Goal: Information Seeking & Learning: Learn about a topic

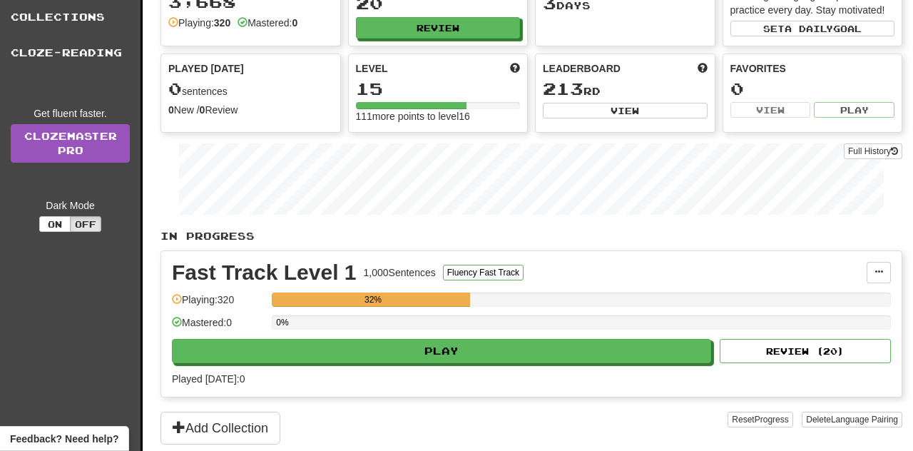
scroll to position [134, 0]
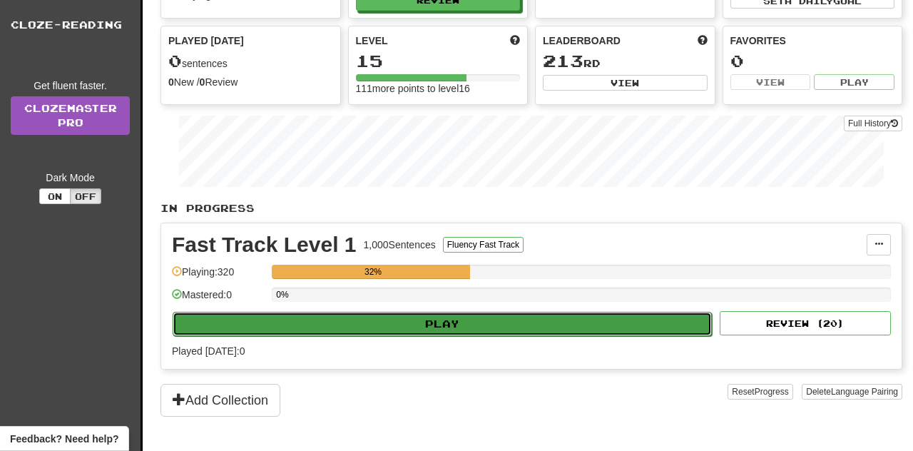
click at [443, 331] on button "Play" at bounding box center [442, 324] width 539 height 24
select select "**"
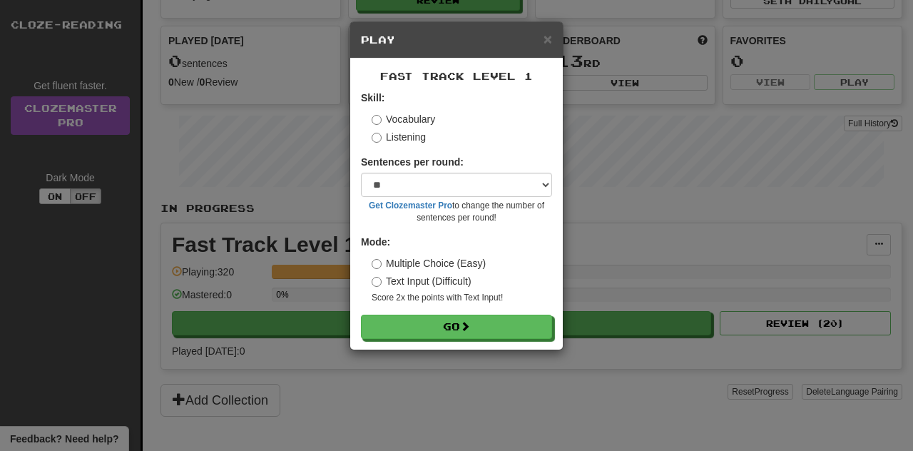
click at [675, 170] on div "× Play Fast Track Level 1 Skill: Vocabulary Listening Sentences per round: * **…" at bounding box center [456, 225] width 913 height 451
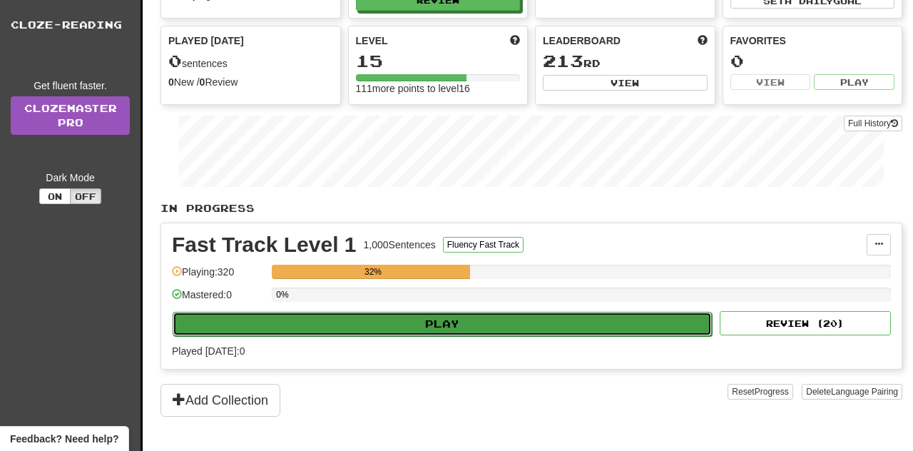
click at [441, 320] on button "Play" at bounding box center [442, 324] width 539 height 24
select select "**"
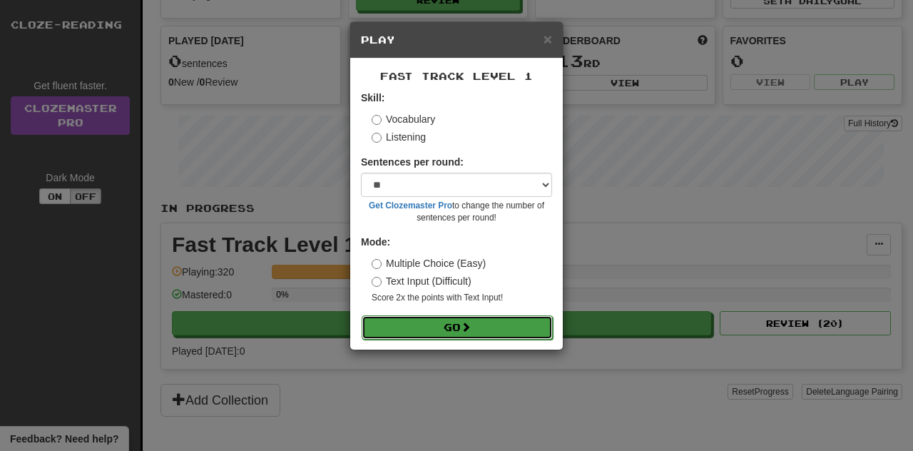
click at [444, 334] on button "Go" at bounding box center [457, 327] width 191 height 24
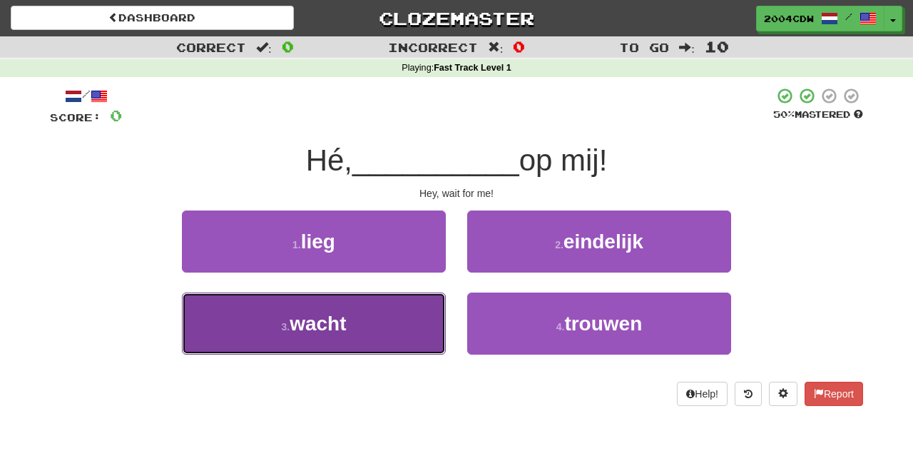
click at [375, 322] on button "3 . wacht" at bounding box center [314, 323] width 264 height 62
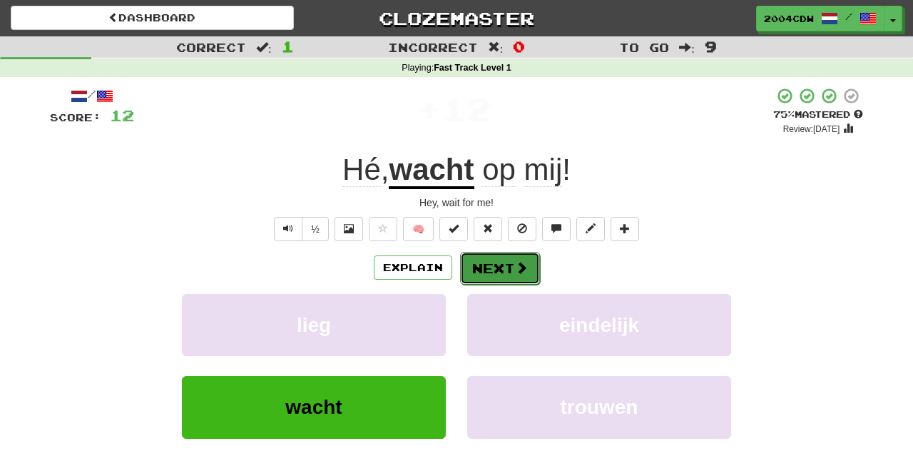
click at [517, 267] on span at bounding box center [521, 267] width 13 height 13
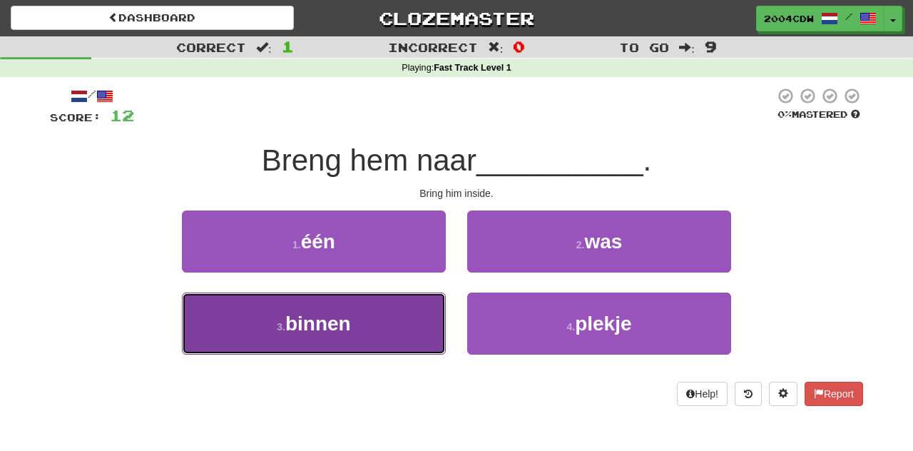
click at [424, 309] on button "3 . binnen" at bounding box center [314, 323] width 264 height 62
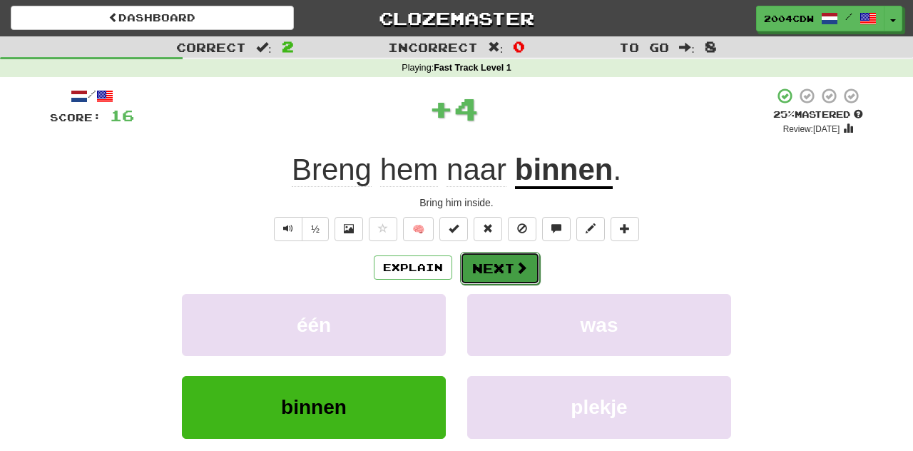
click at [499, 266] on button "Next" at bounding box center [500, 268] width 80 height 33
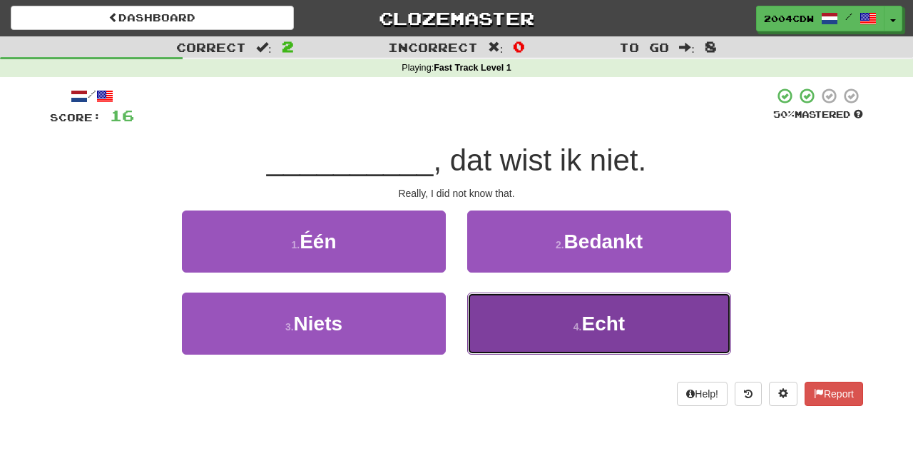
click at [529, 310] on button "4 . Echt" at bounding box center [599, 323] width 264 height 62
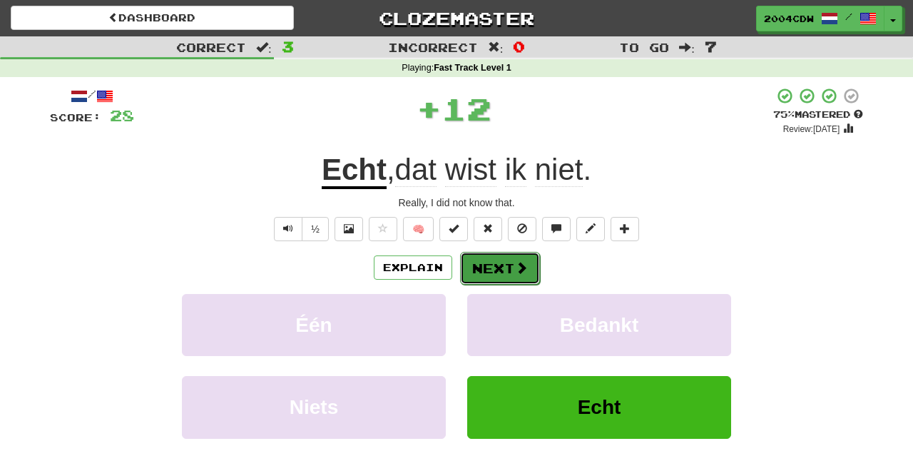
click at [509, 265] on button "Next" at bounding box center [500, 268] width 80 height 33
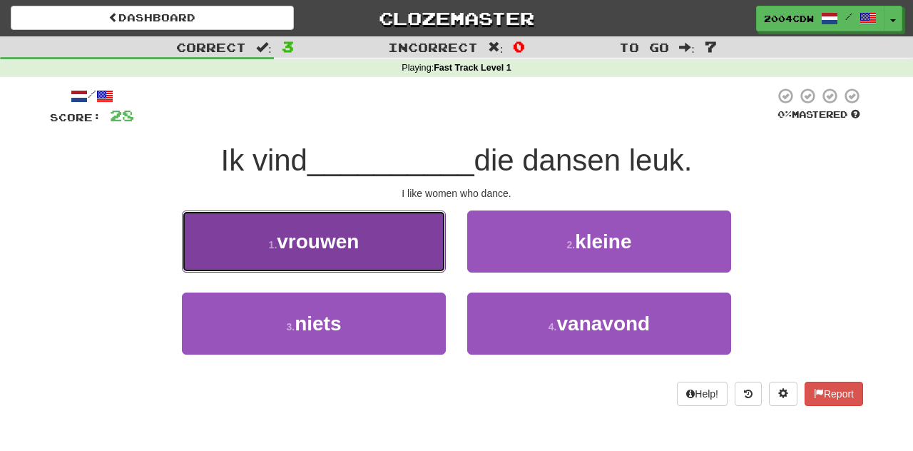
click at [391, 251] on button "1 . vrouwen" at bounding box center [314, 241] width 264 height 62
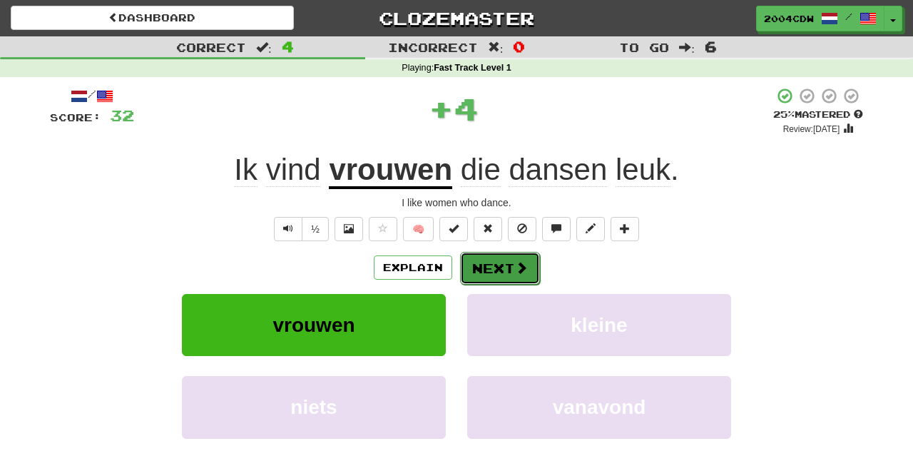
click at [510, 265] on button "Next" at bounding box center [500, 268] width 80 height 33
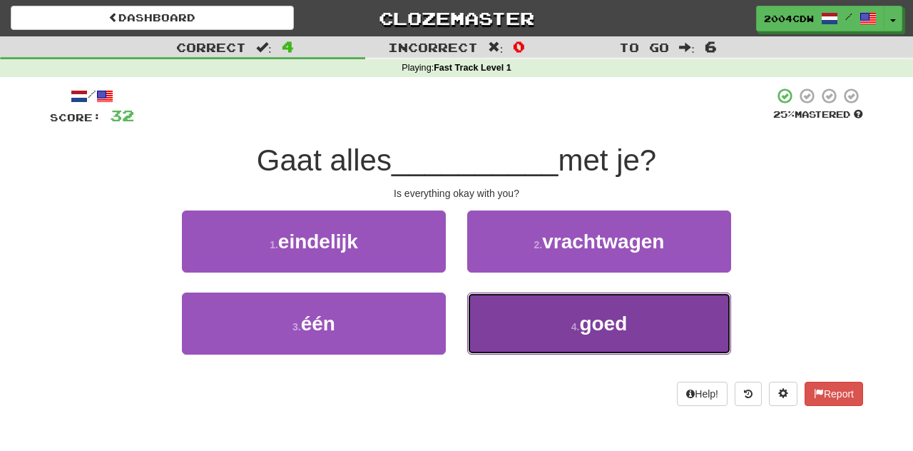
click at [614, 327] on span "goed" at bounding box center [603, 323] width 48 height 22
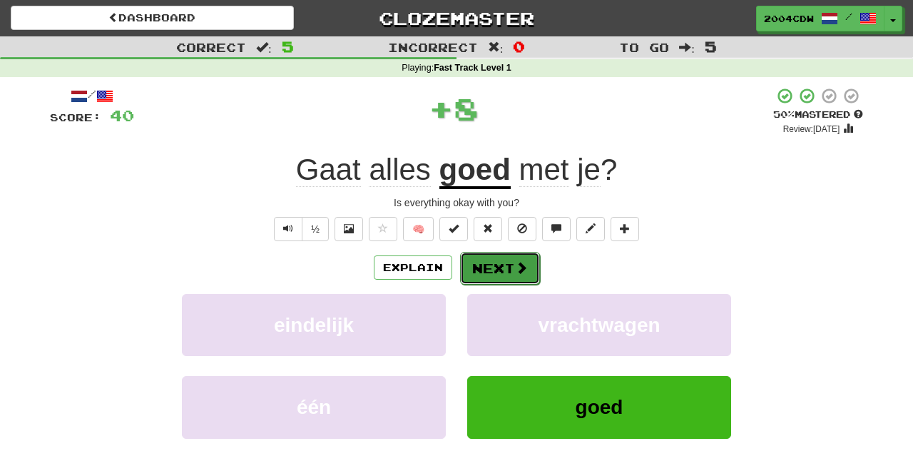
click at [525, 265] on span at bounding box center [521, 267] width 13 height 13
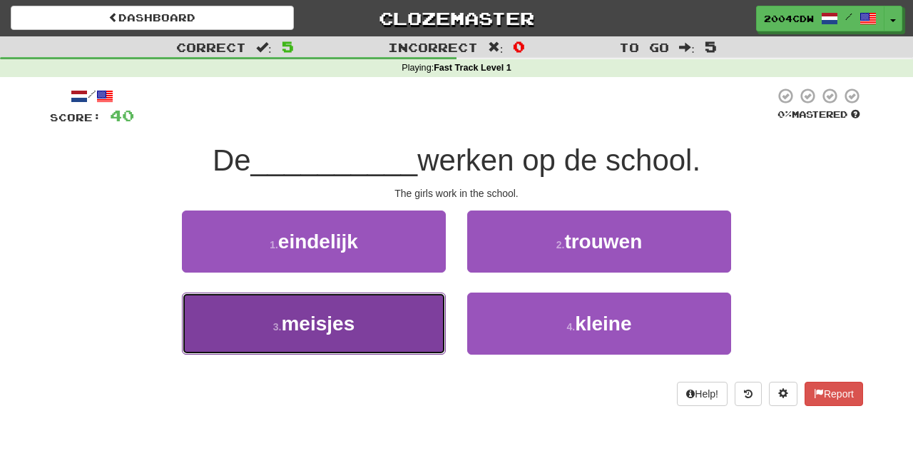
click at [439, 306] on button "3 . meisjes" at bounding box center [314, 323] width 264 height 62
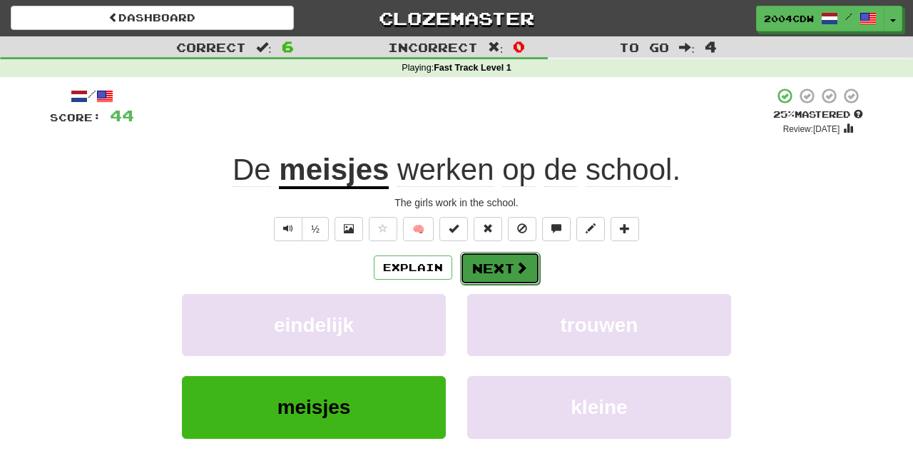
click at [538, 266] on button "Next" at bounding box center [500, 268] width 80 height 33
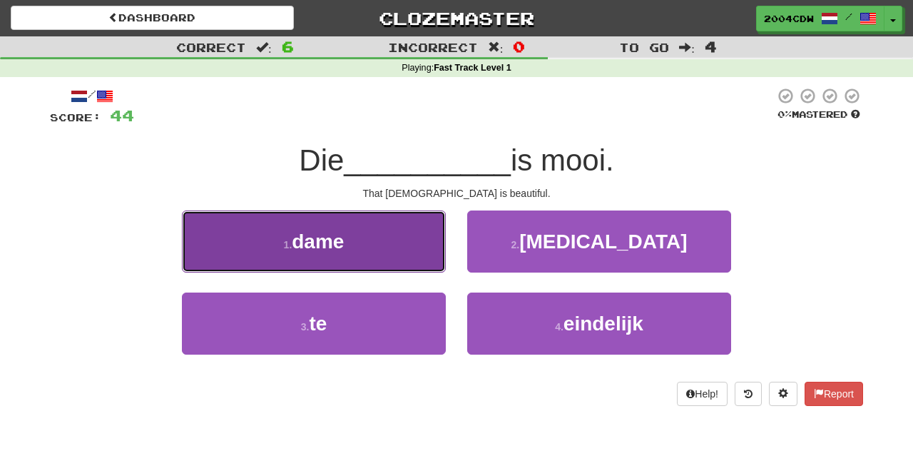
click at [416, 264] on button "1 . dame" at bounding box center [314, 241] width 264 height 62
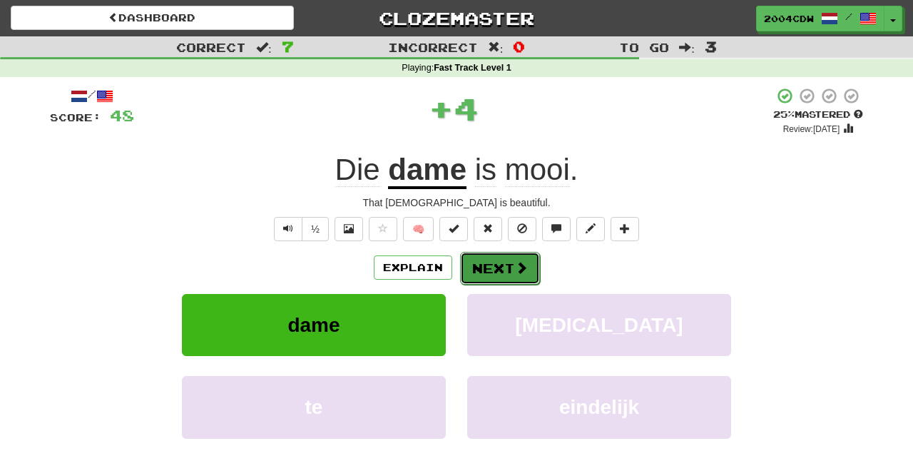
click at [490, 269] on button "Next" at bounding box center [500, 268] width 80 height 33
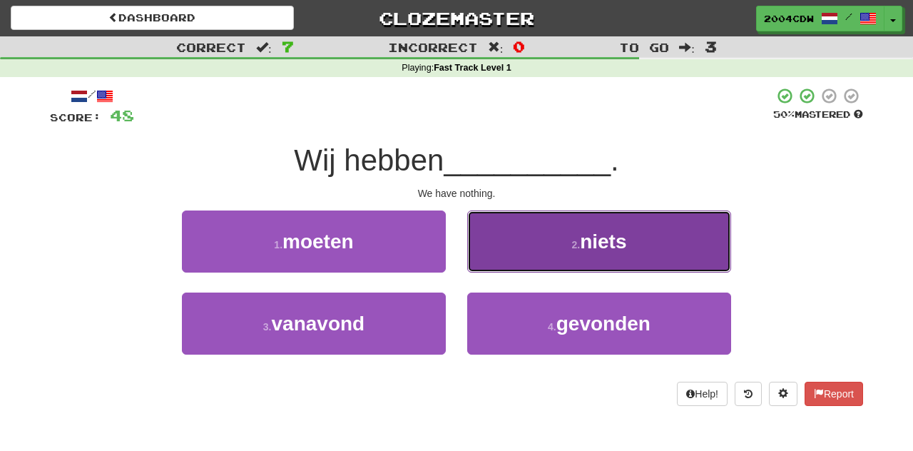
click at [494, 258] on button "2 . niets" at bounding box center [599, 241] width 264 height 62
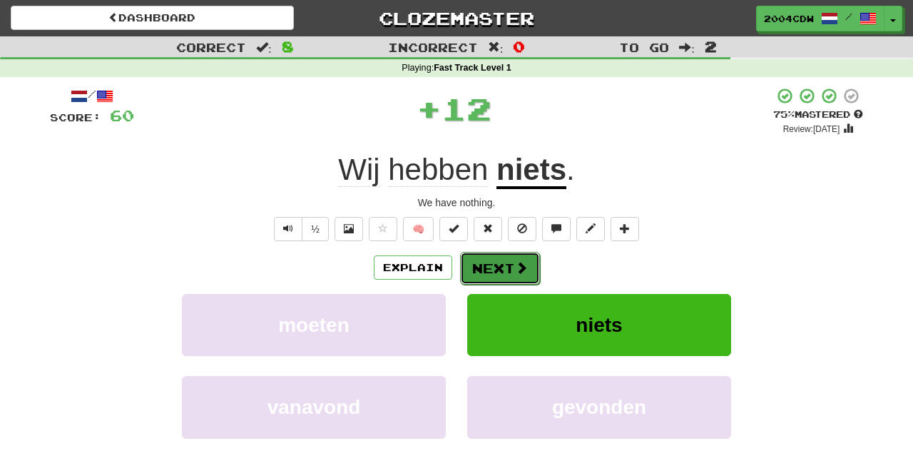
click at [491, 260] on button "Next" at bounding box center [500, 268] width 80 height 33
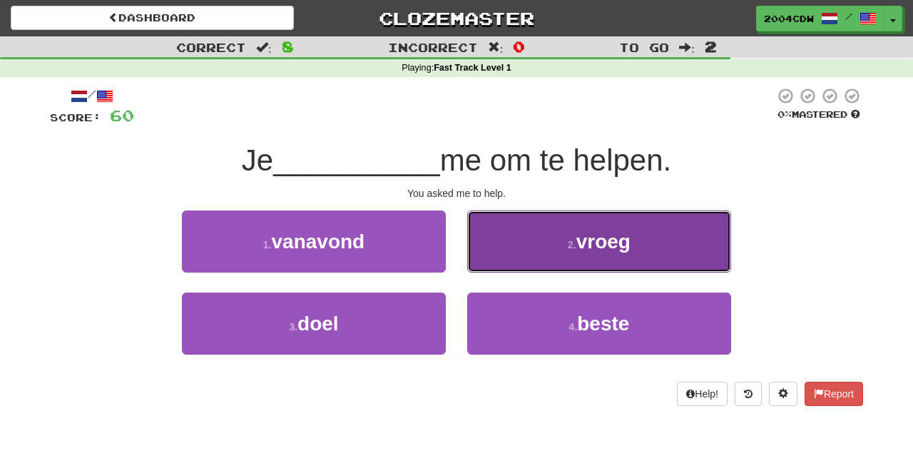
click at [503, 252] on button "2 . vroeg" at bounding box center [599, 241] width 264 height 62
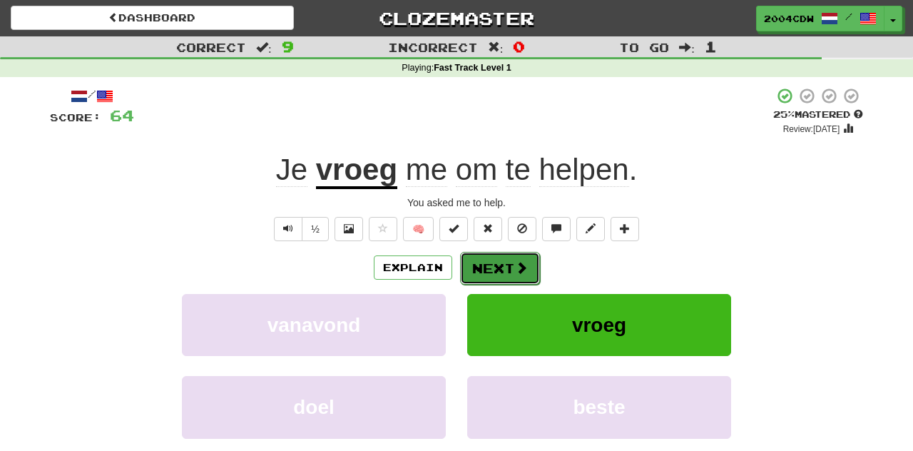
click at [481, 260] on button "Next" at bounding box center [500, 268] width 80 height 33
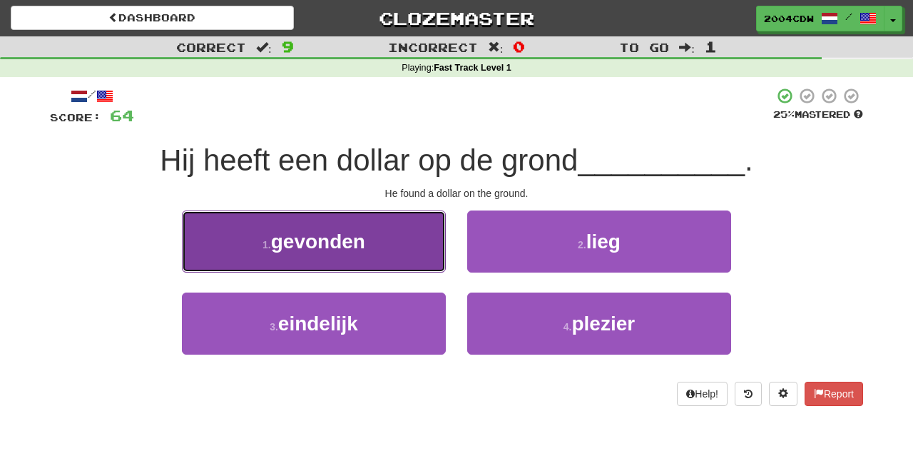
click at [428, 250] on button "1 . gevonden" at bounding box center [314, 241] width 264 height 62
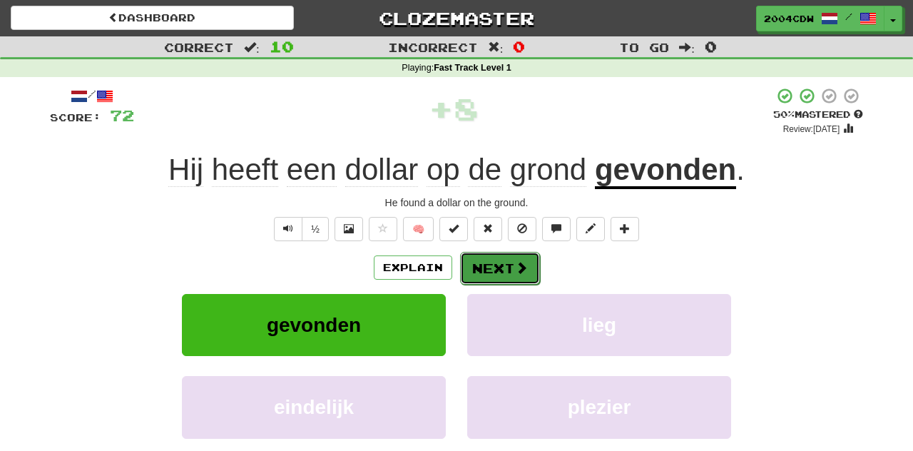
click at [525, 269] on span at bounding box center [521, 267] width 13 height 13
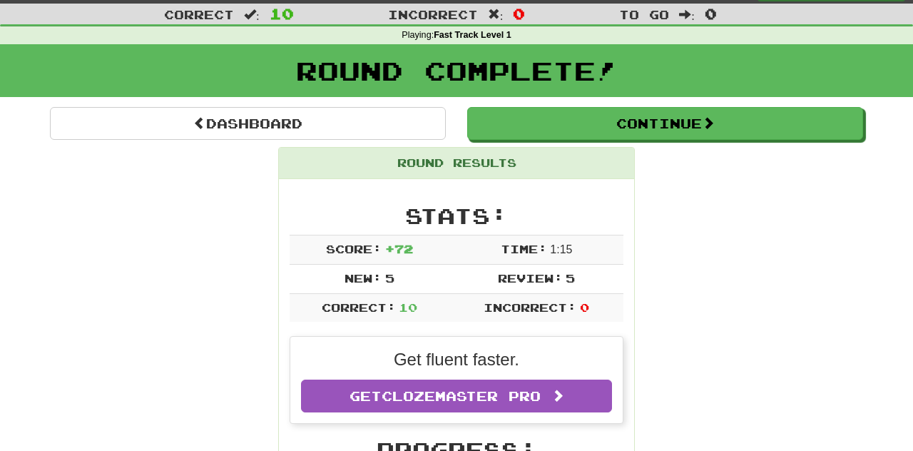
scroll to position [42, 0]
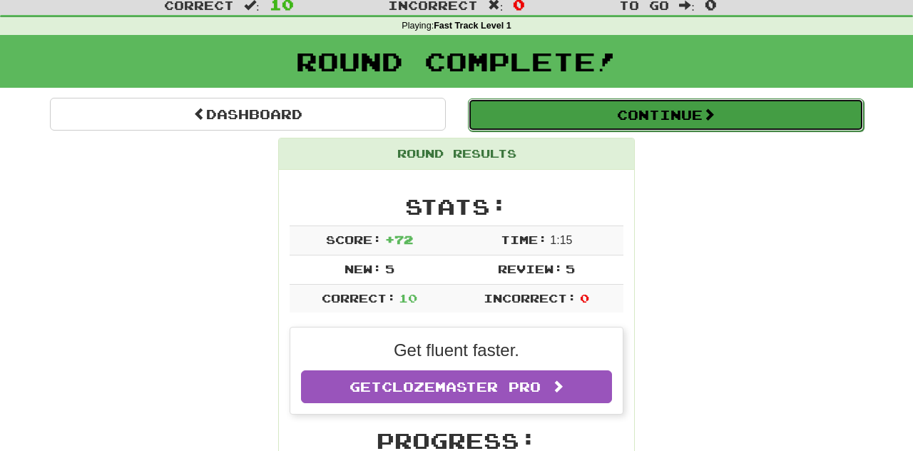
click at [549, 116] on button "Continue" at bounding box center [666, 114] width 396 height 33
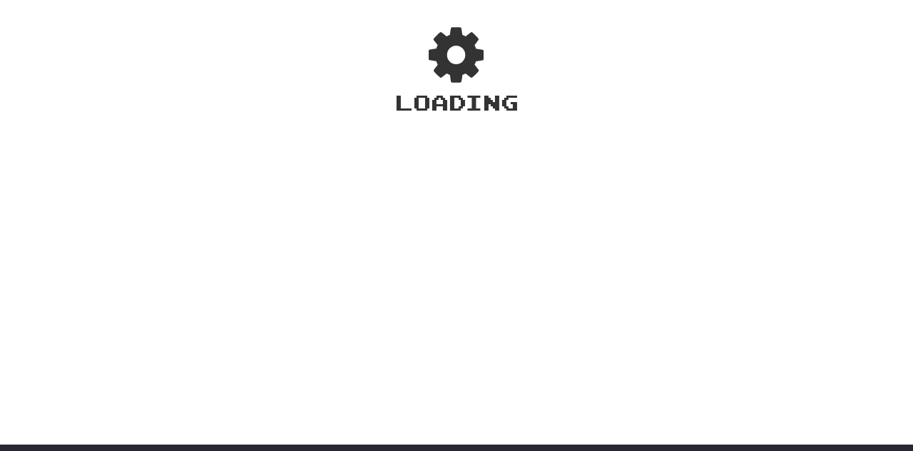
scroll to position [71, 0]
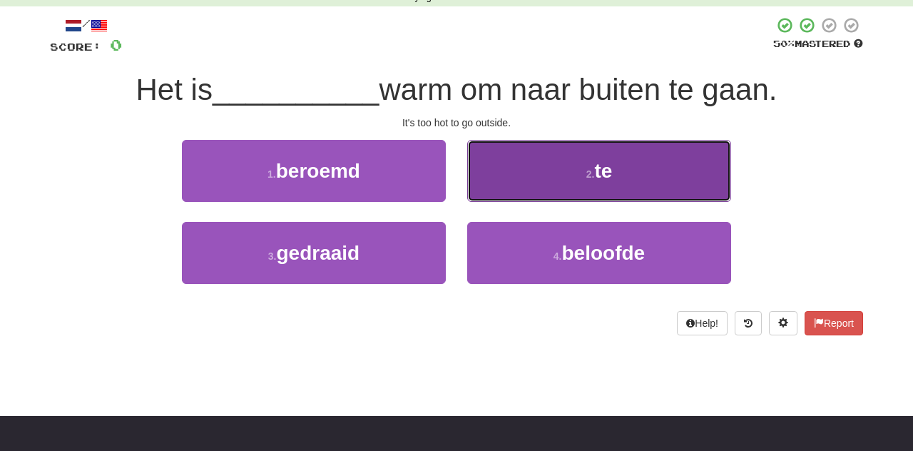
click at [548, 163] on button "2 . te" at bounding box center [599, 171] width 264 height 62
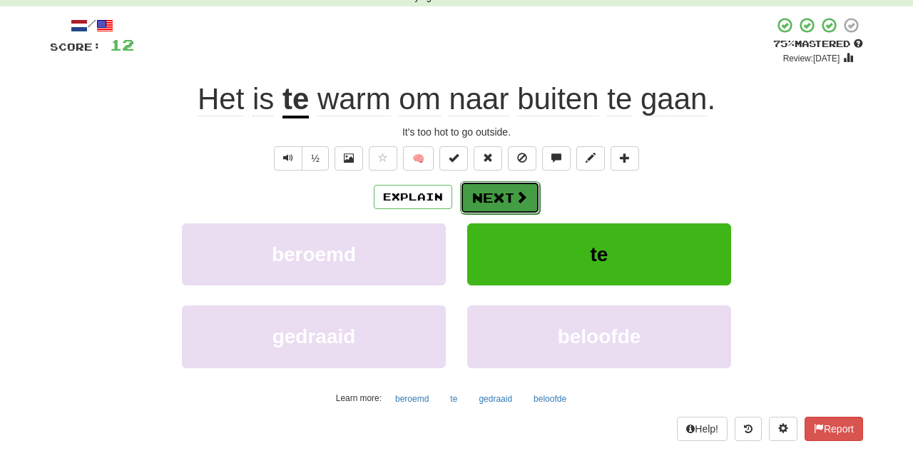
click at [498, 192] on button "Next" at bounding box center [500, 197] width 80 height 33
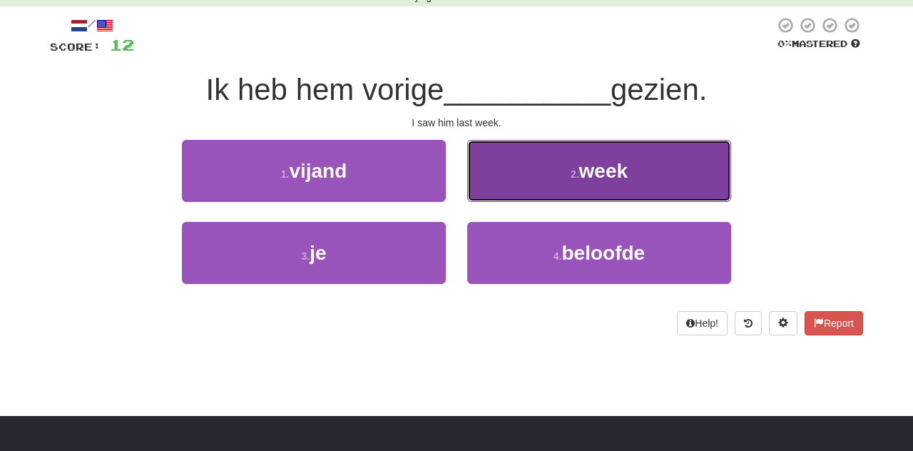
click at [500, 188] on button "2 . week" at bounding box center [599, 171] width 264 height 62
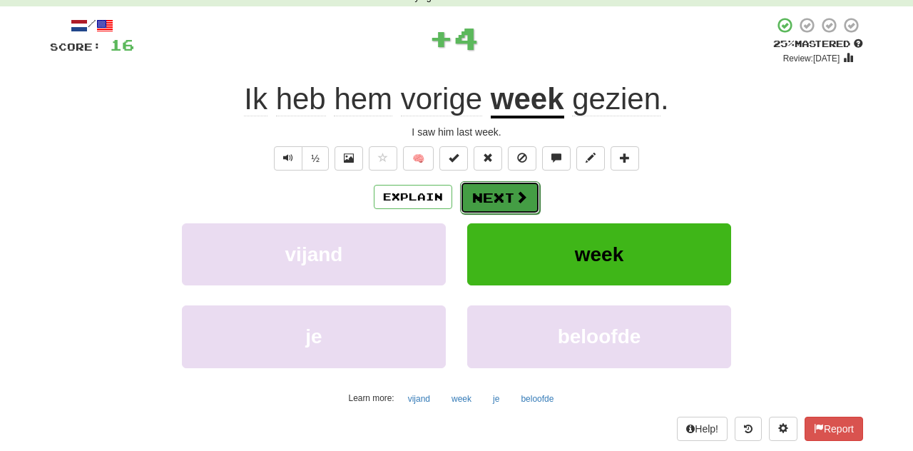
click at [499, 193] on button "Next" at bounding box center [500, 197] width 80 height 33
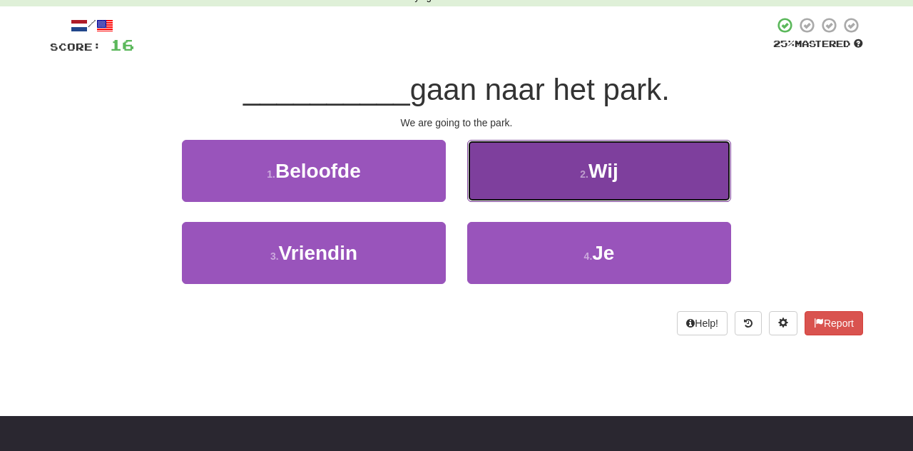
click at [513, 175] on button "2 . Wij" at bounding box center [599, 171] width 264 height 62
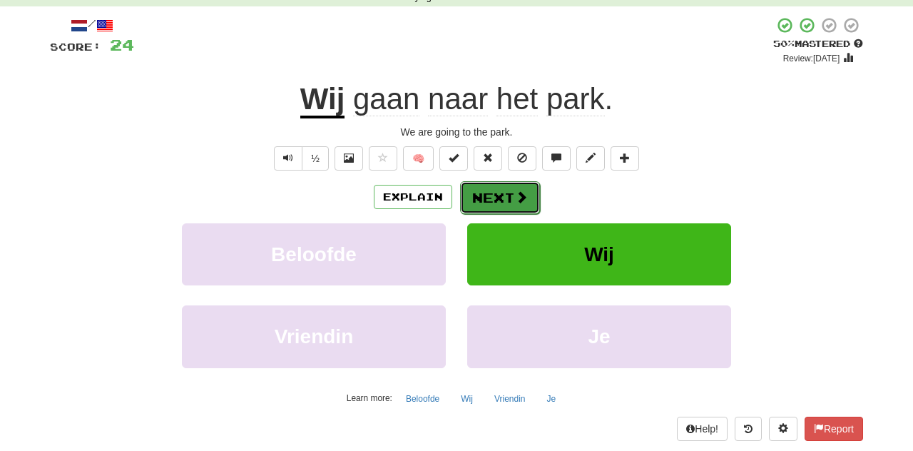
click at [495, 210] on button "Next" at bounding box center [500, 197] width 80 height 33
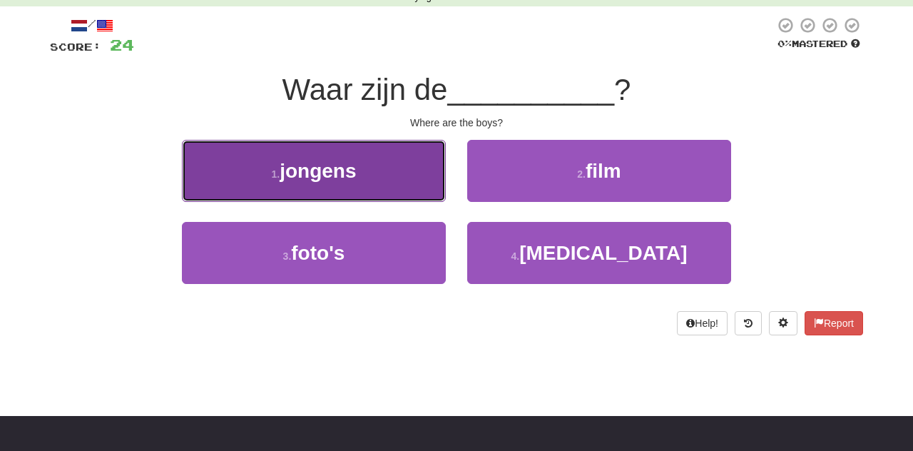
click at [377, 178] on button "1 . jongens" at bounding box center [314, 171] width 264 height 62
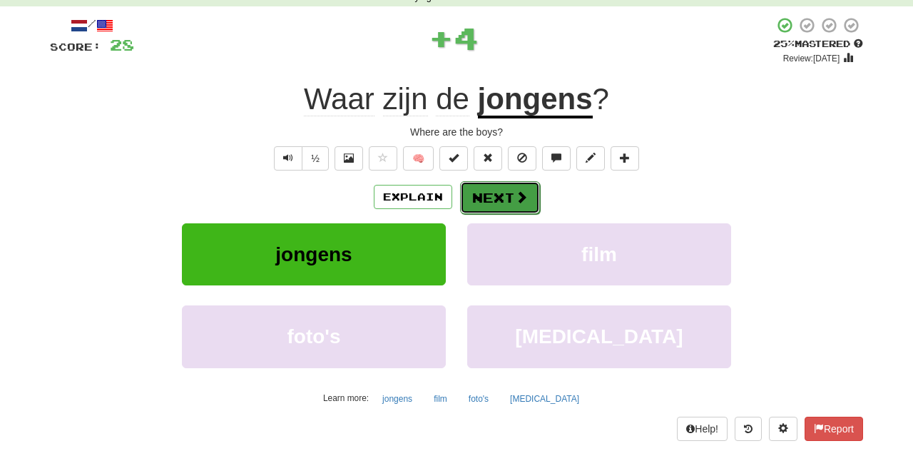
click at [505, 195] on button "Next" at bounding box center [500, 197] width 80 height 33
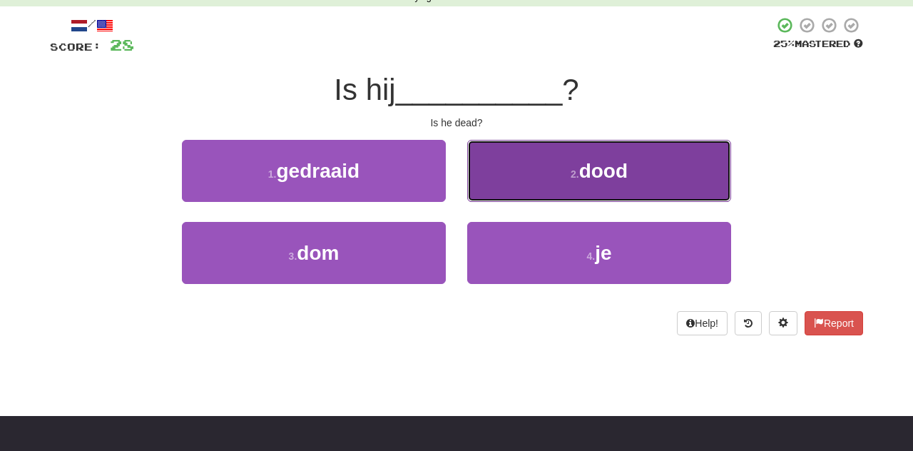
click at [521, 178] on button "2 . dood" at bounding box center [599, 171] width 264 height 62
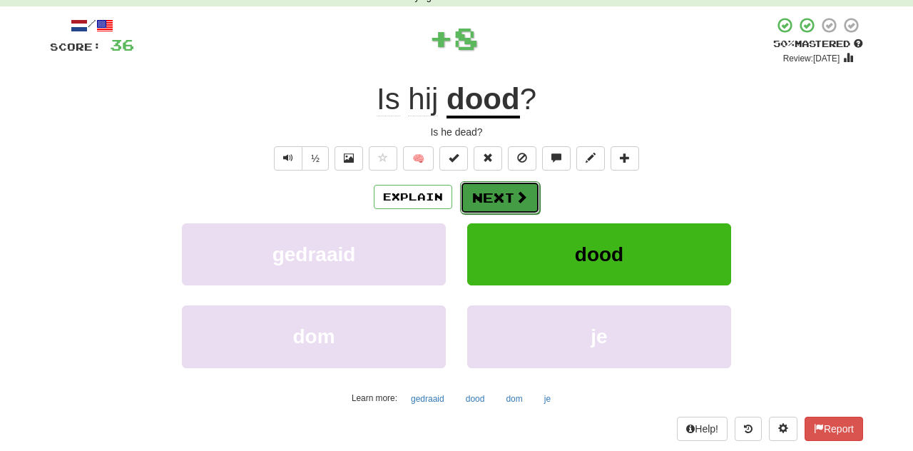
click at [503, 198] on button "Next" at bounding box center [500, 197] width 80 height 33
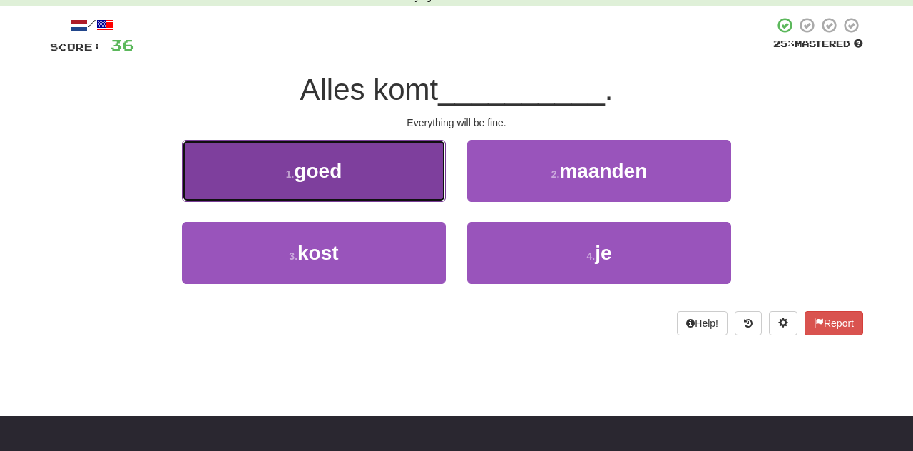
click at [375, 193] on button "1 . goed" at bounding box center [314, 171] width 264 height 62
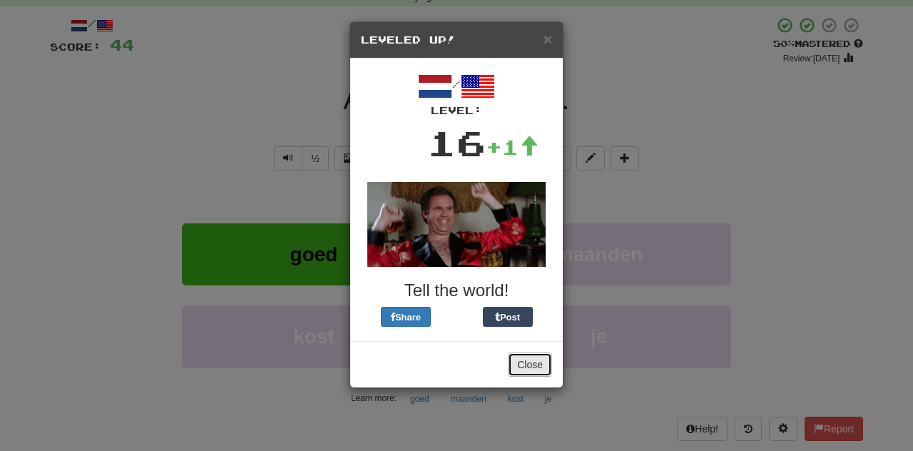
click at [520, 364] on button "Close" at bounding box center [530, 364] width 44 height 24
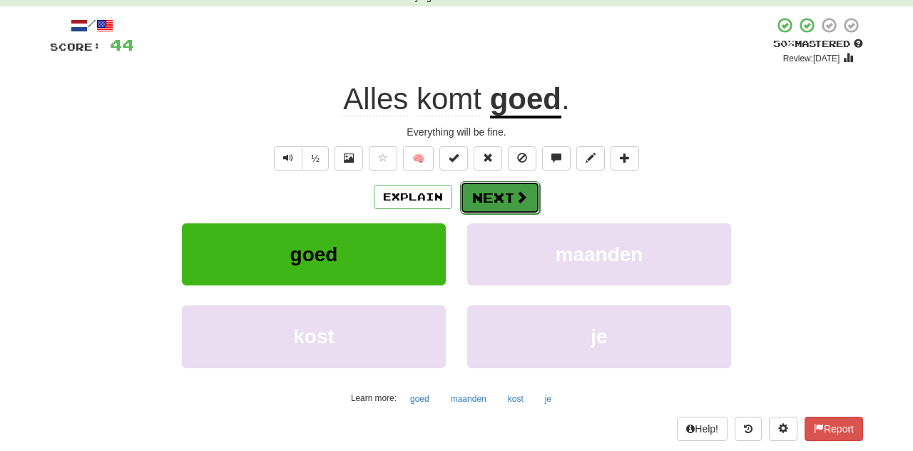
click at [506, 194] on button "Next" at bounding box center [500, 197] width 80 height 33
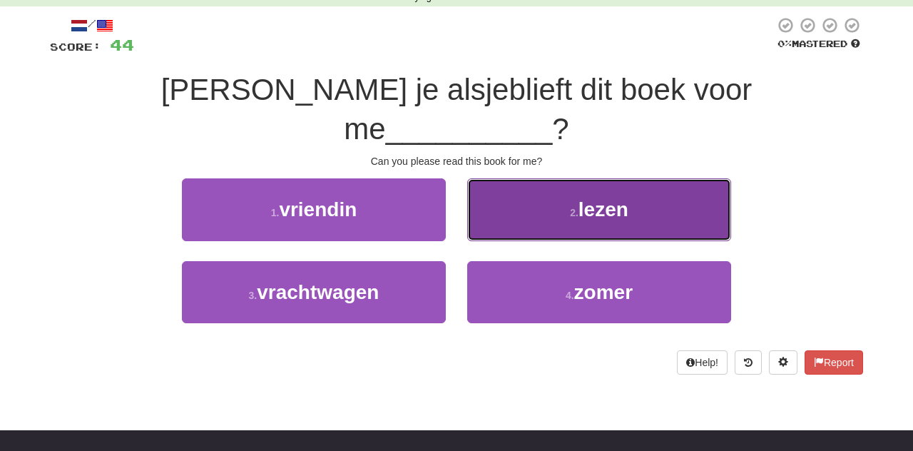
click at [506, 182] on button "2 . lezen" at bounding box center [599, 209] width 264 height 62
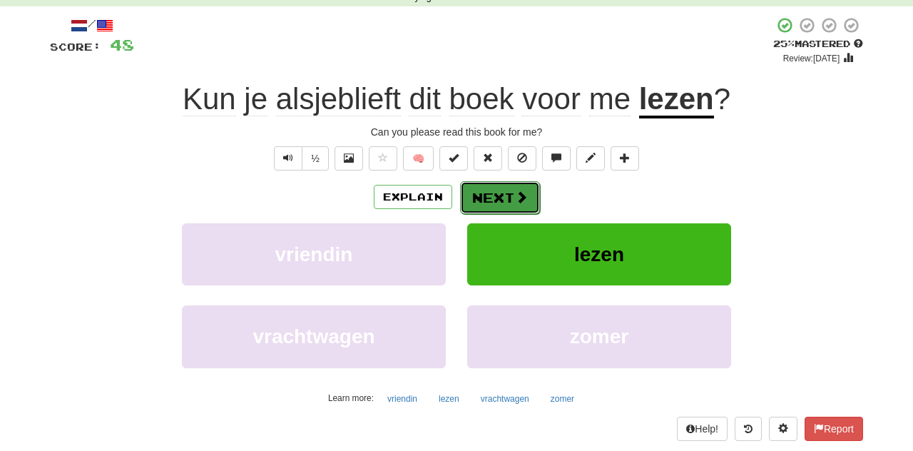
click at [508, 190] on button "Next" at bounding box center [500, 197] width 80 height 33
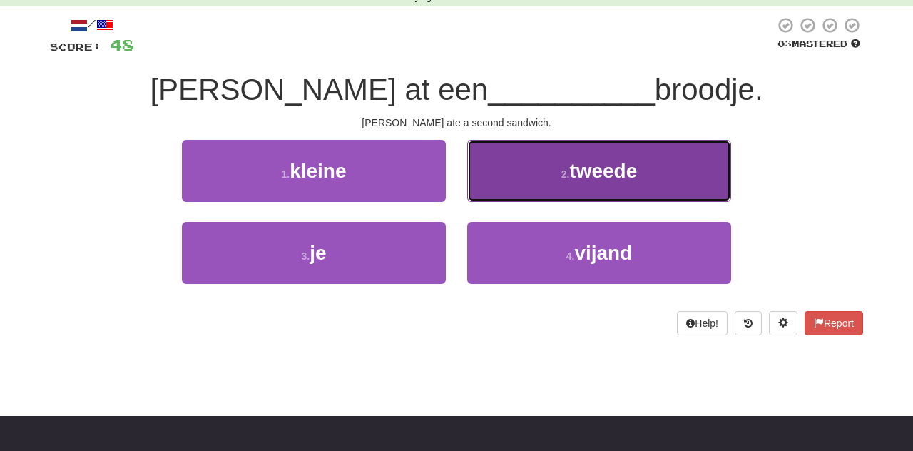
click at [510, 195] on button "2 . tweede" at bounding box center [599, 171] width 264 height 62
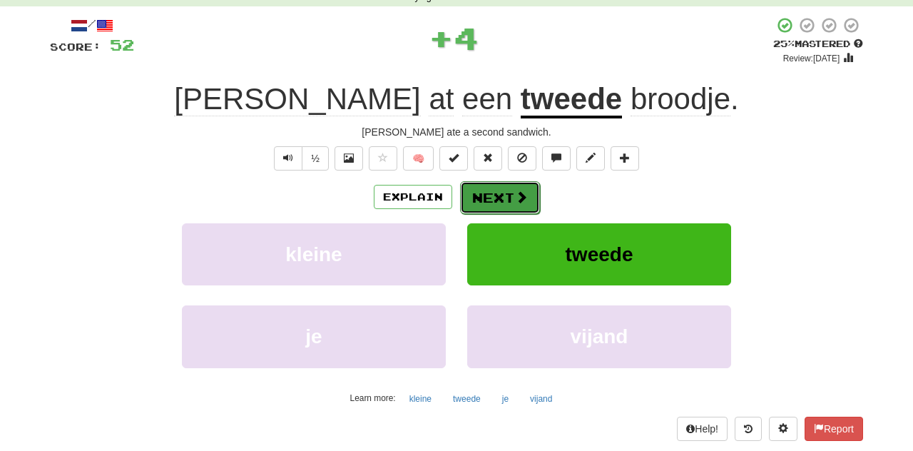
click at [510, 196] on button "Next" at bounding box center [500, 197] width 80 height 33
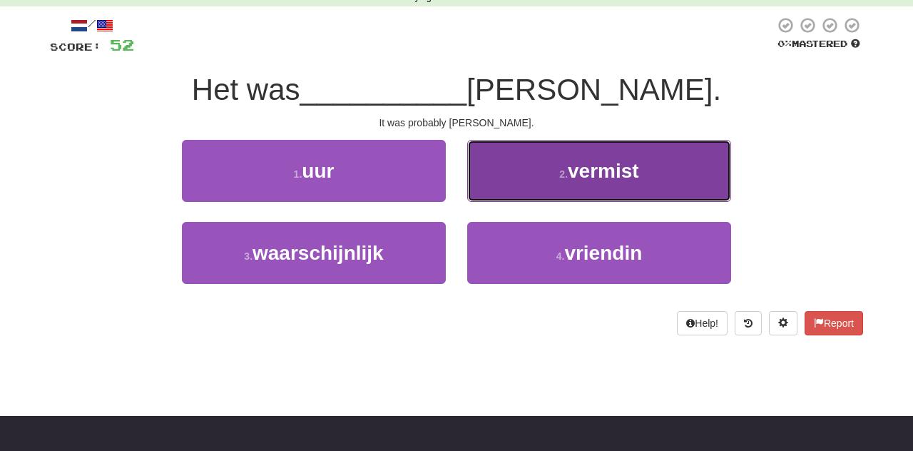
click at [478, 192] on button "2 . vermist" at bounding box center [599, 171] width 264 height 62
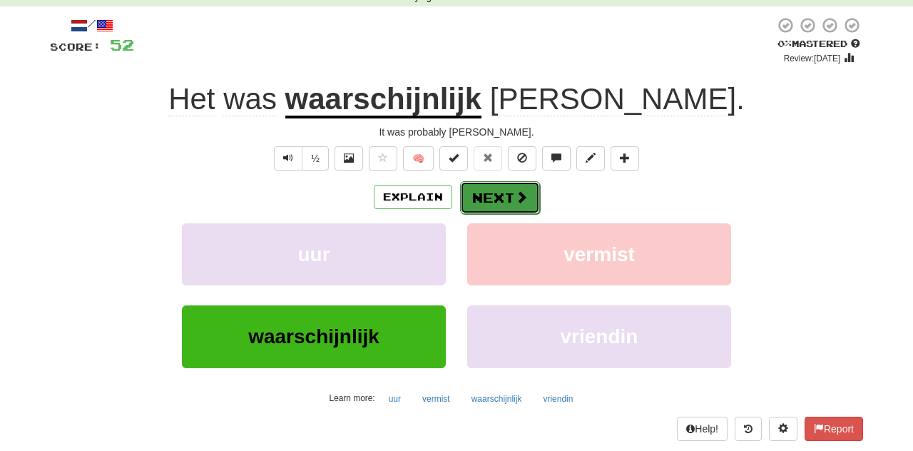
click at [483, 202] on button "Next" at bounding box center [500, 197] width 80 height 33
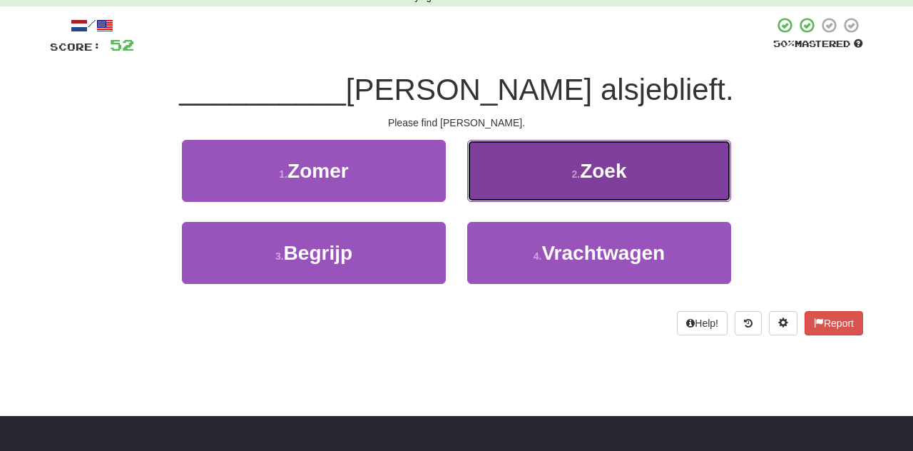
click at [487, 190] on button "2 . Zoek" at bounding box center [599, 171] width 264 height 62
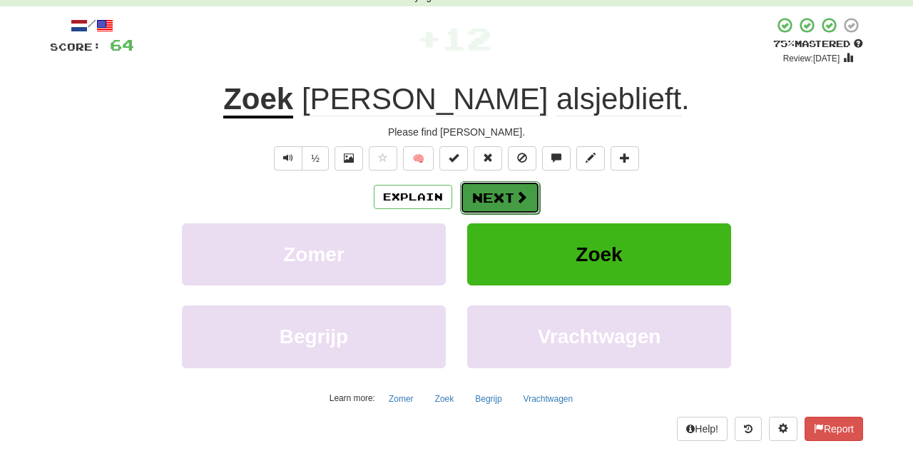
click at [488, 200] on button "Next" at bounding box center [500, 197] width 80 height 33
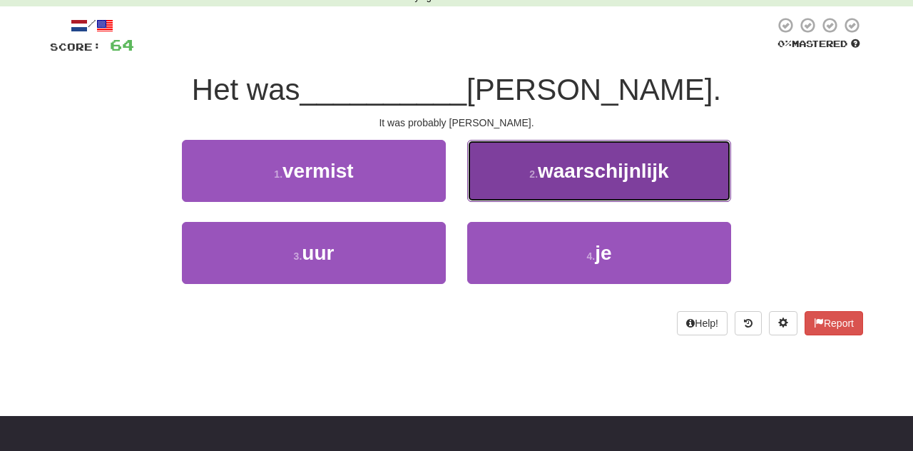
click at [501, 178] on button "2 . waarschijnlijk" at bounding box center [599, 171] width 264 height 62
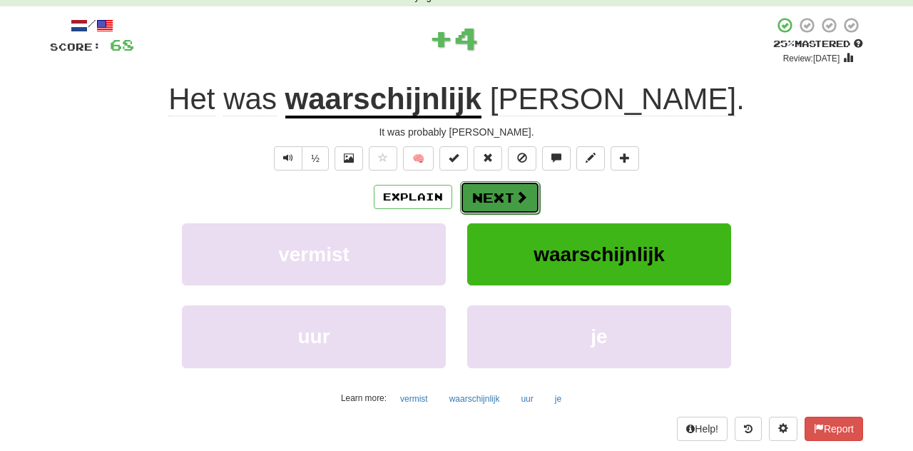
click at [491, 195] on button "Next" at bounding box center [500, 197] width 80 height 33
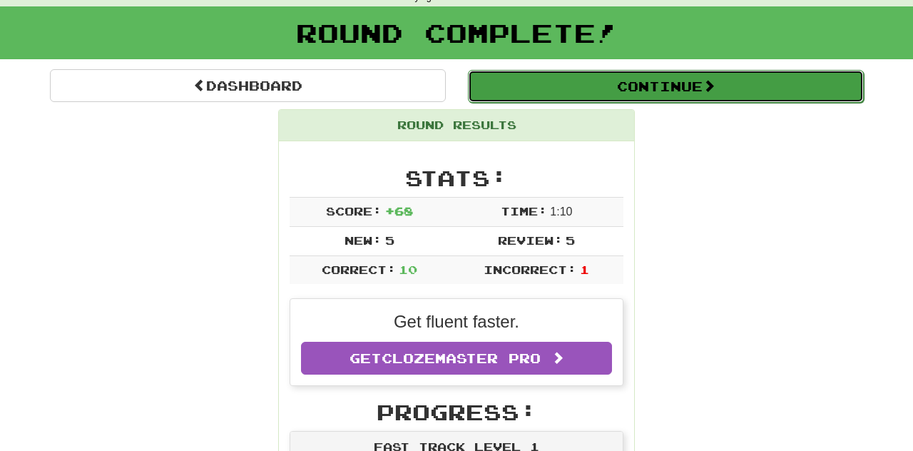
click at [577, 93] on button "Continue" at bounding box center [666, 86] width 396 height 33
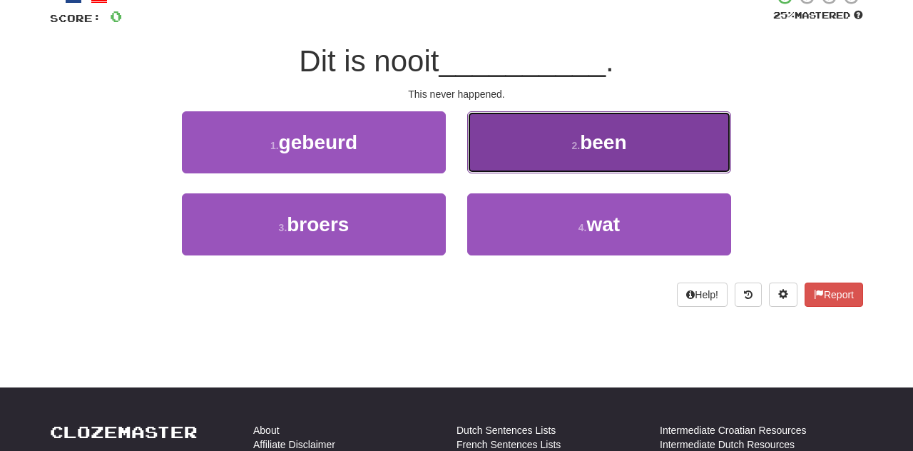
click at [481, 145] on button "2 . been" at bounding box center [599, 142] width 264 height 62
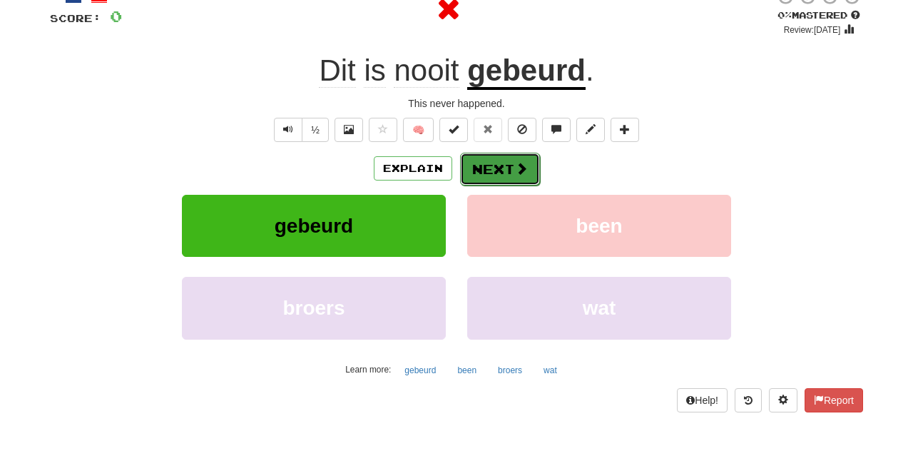
click at [483, 167] on button "Next" at bounding box center [500, 169] width 80 height 33
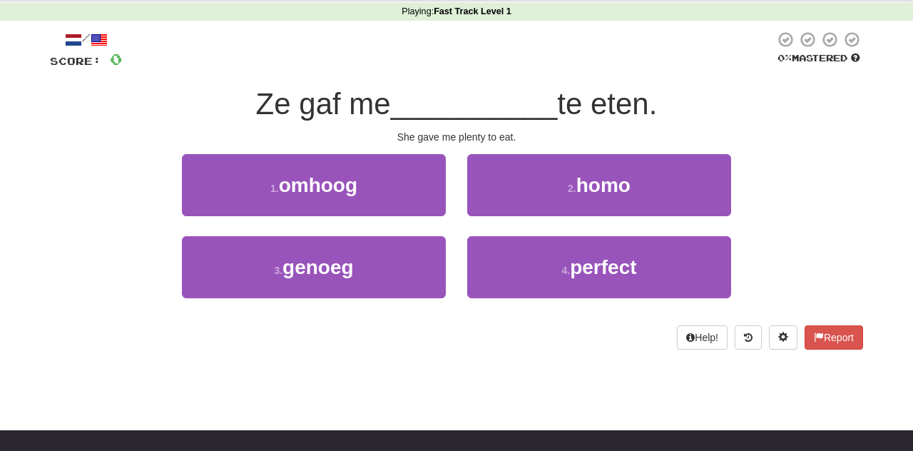
scroll to position [0, 0]
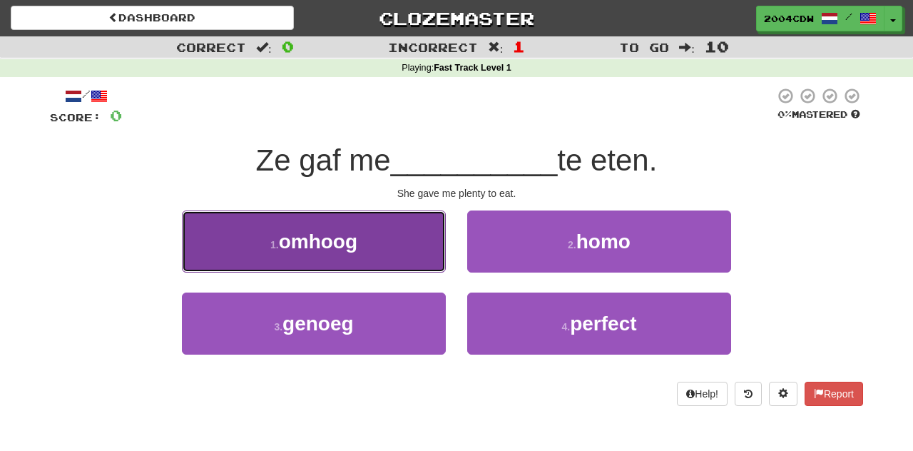
click at [344, 243] on span "omhoog" at bounding box center [318, 241] width 78 height 22
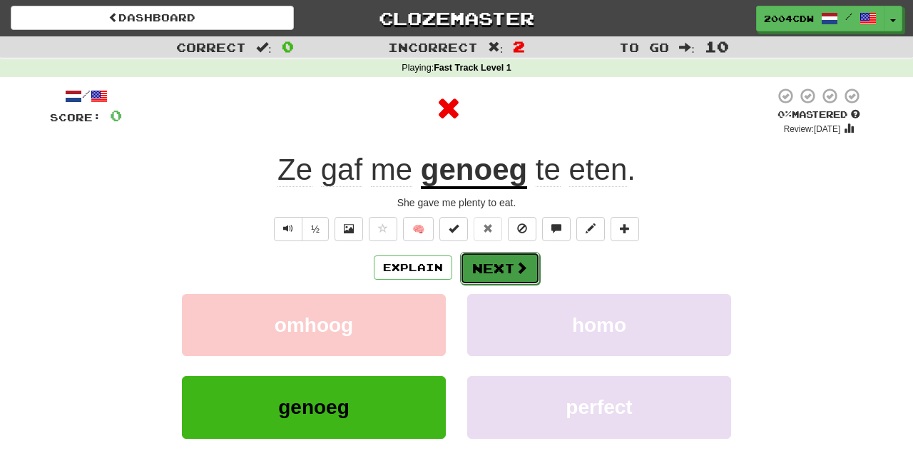
click at [481, 274] on button "Next" at bounding box center [500, 268] width 80 height 33
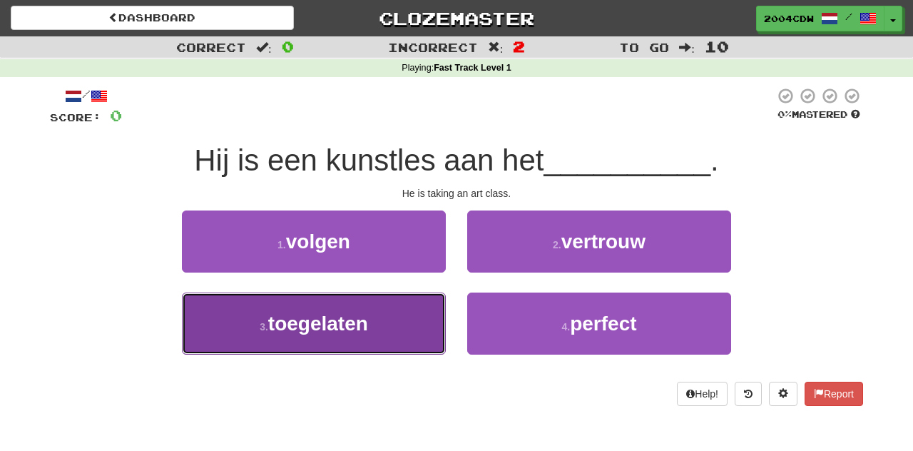
click at [334, 348] on button "3 . toegelaten" at bounding box center [314, 323] width 264 height 62
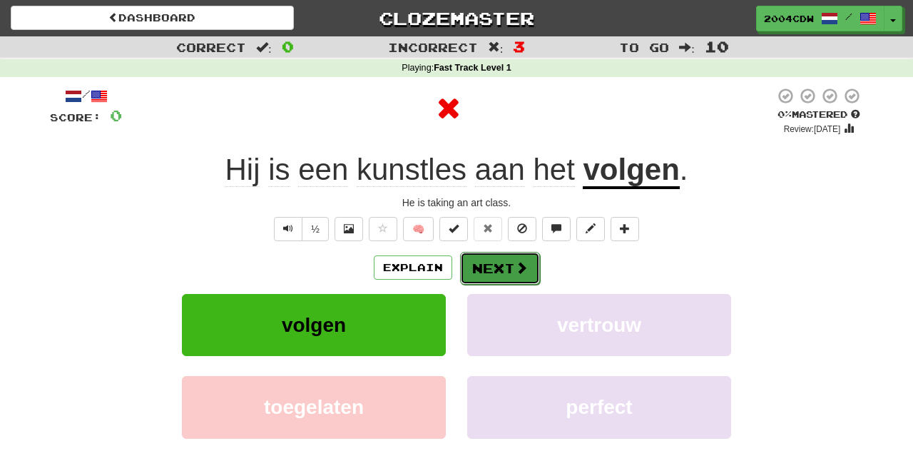
click at [483, 280] on button "Next" at bounding box center [500, 268] width 80 height 33
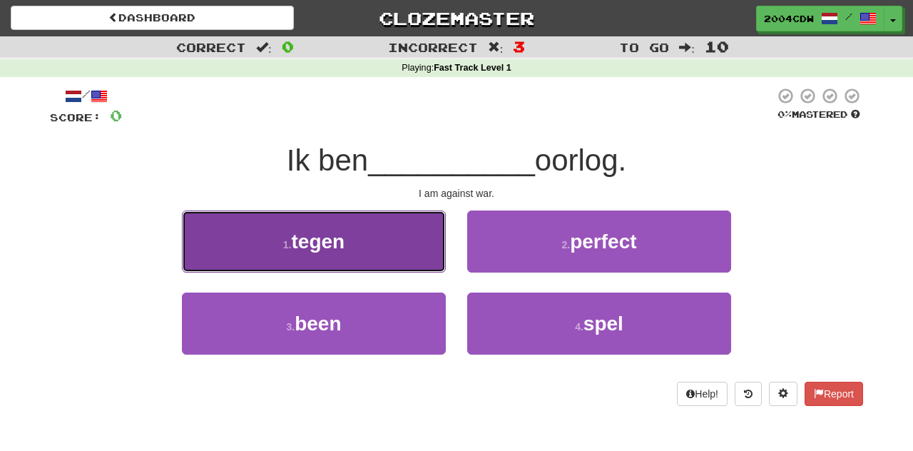
click at [403, 247] on button "1 . tegen" at bounding box center [314, 241] width 264 height 62
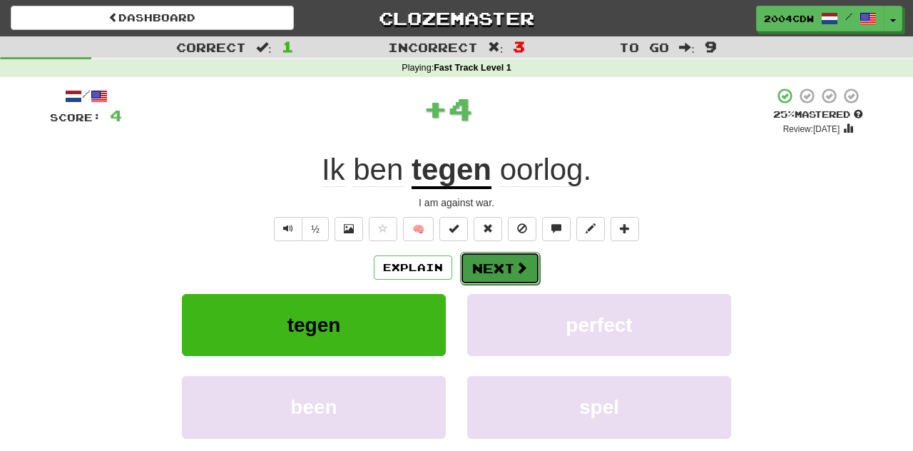
click at [485, 270] on button "Next" at bounding box center [500, 268] width 80 height 33
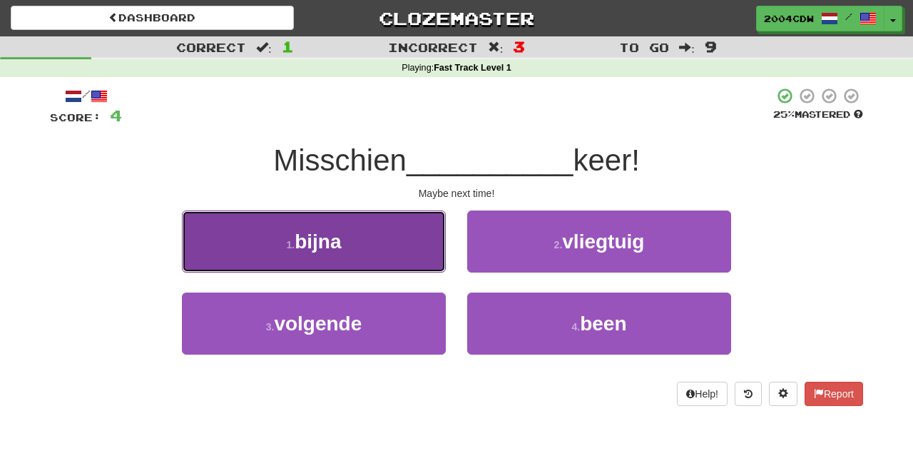
click at [381, 254] on button "1 . bijna" at bounding box center [314, 241] width 264 height 62
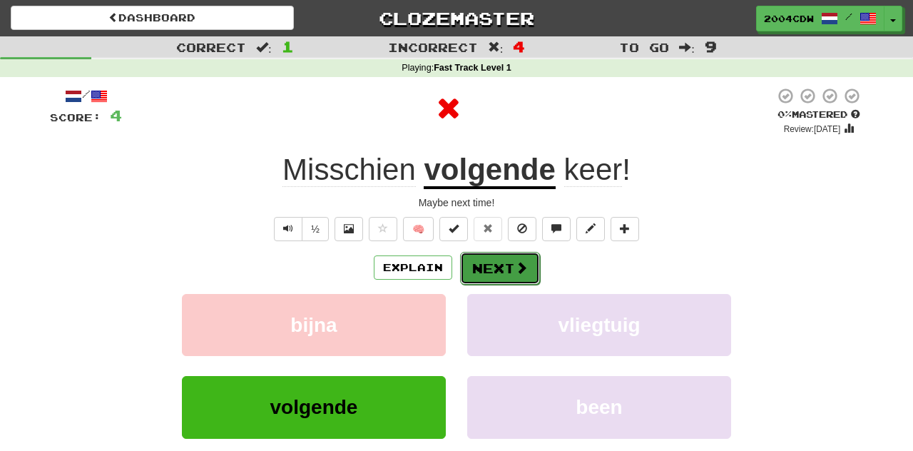
click at [481, 266] on button "Next" at bounding box center [500, 268] width 80 height 33
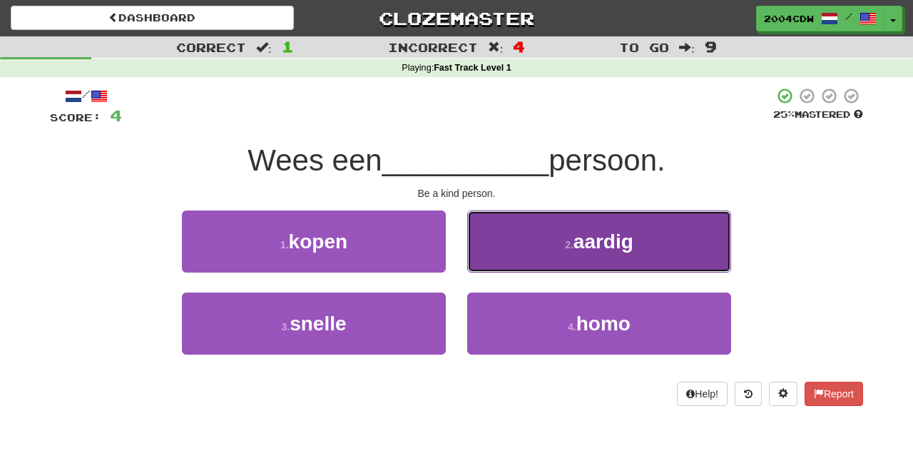
click at [513, 259] on button "2 . aardig" at bounding box center [599, 241] width 264 height 62
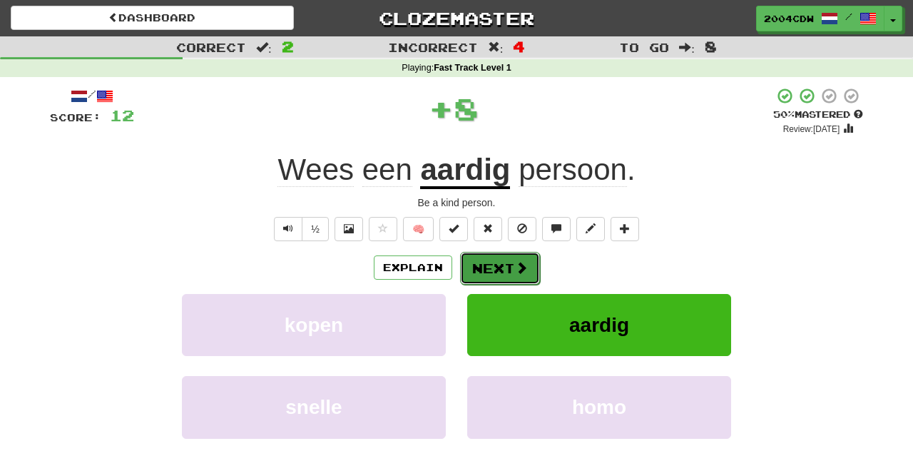
click at [496, 262] on button "Next" at bounding box center [500, 268] width 80 height 33
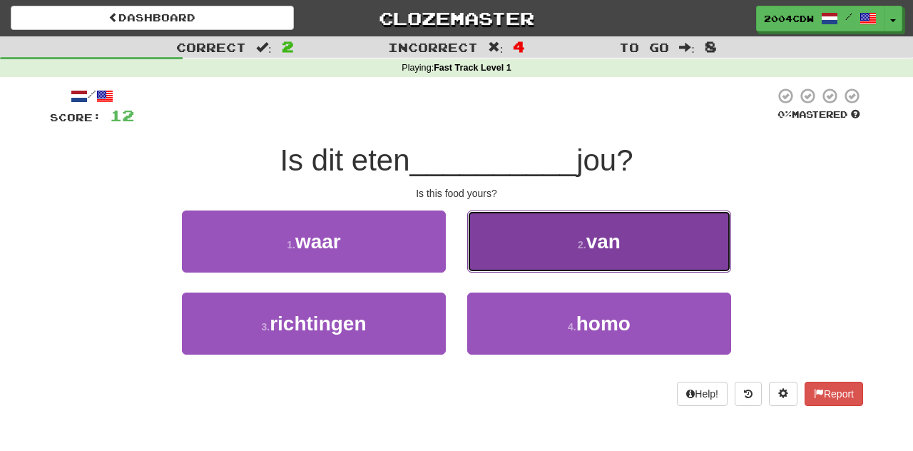
click at [546, 240] on button "2 . van" at bounding box center [599, 241] width 264 height 62
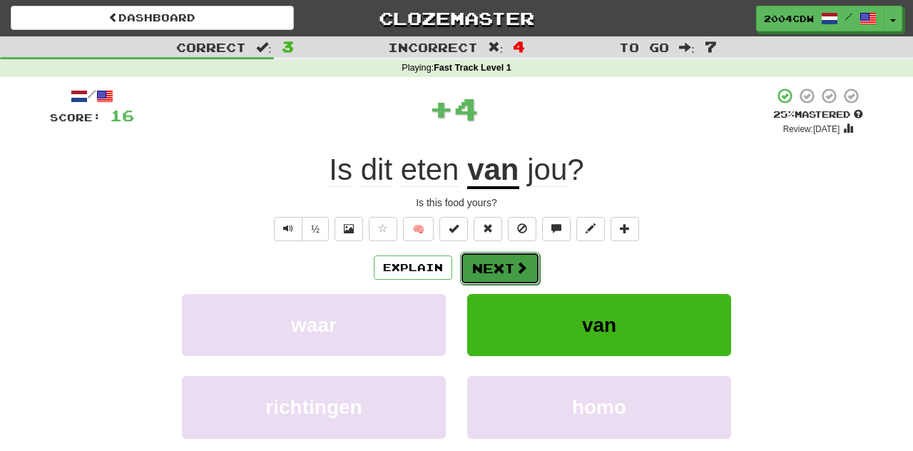
click at [501, 270] on button "Next" at bounding box center [500, 268] width 80 height 33
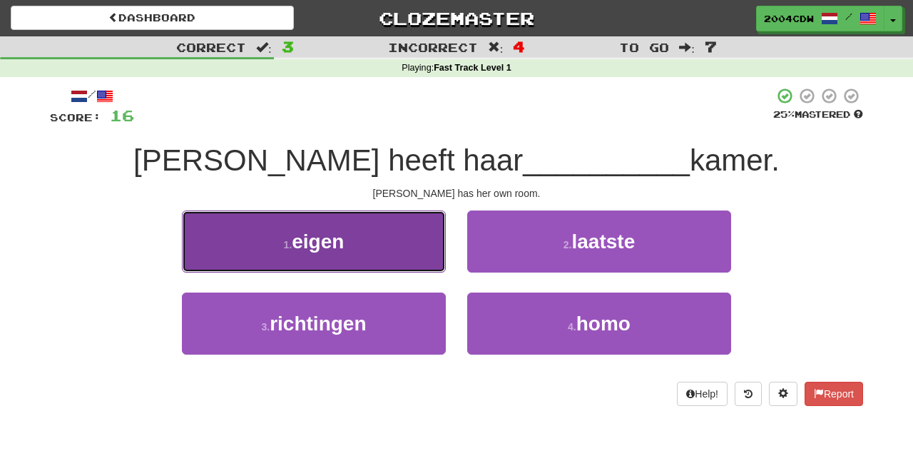
click at [364, 253] on button "1 . eigen" at bounding box center [314, 241] width 264 height 62
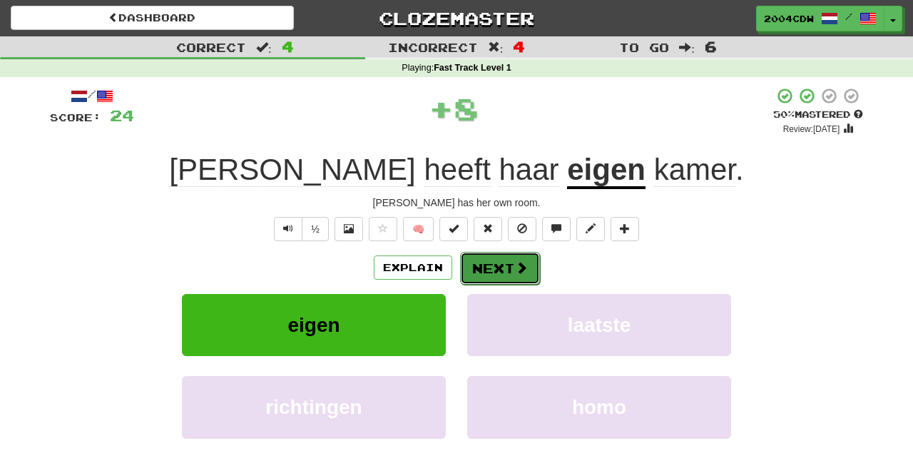
click at [476, 270] on button "Next" at bounding box center [500, 268] width 80 height 33
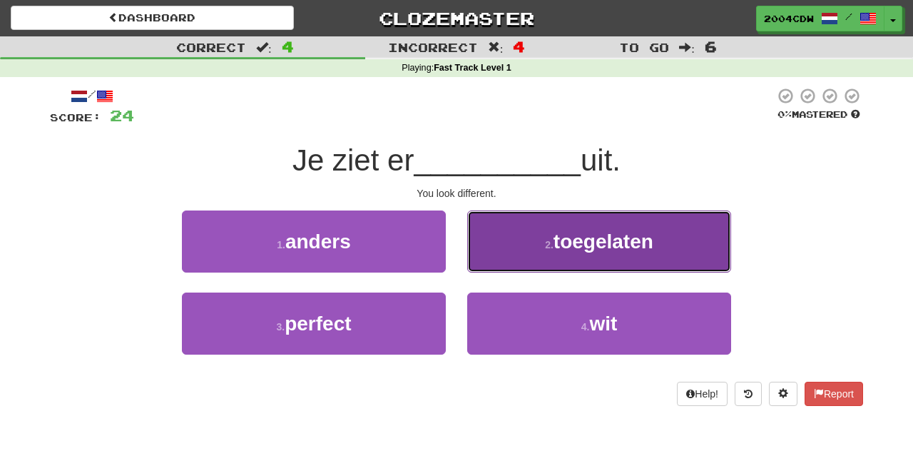
click at [506, 245] on button "2 . toegelaten" at bounding box center [599, 241] width 264 height 62
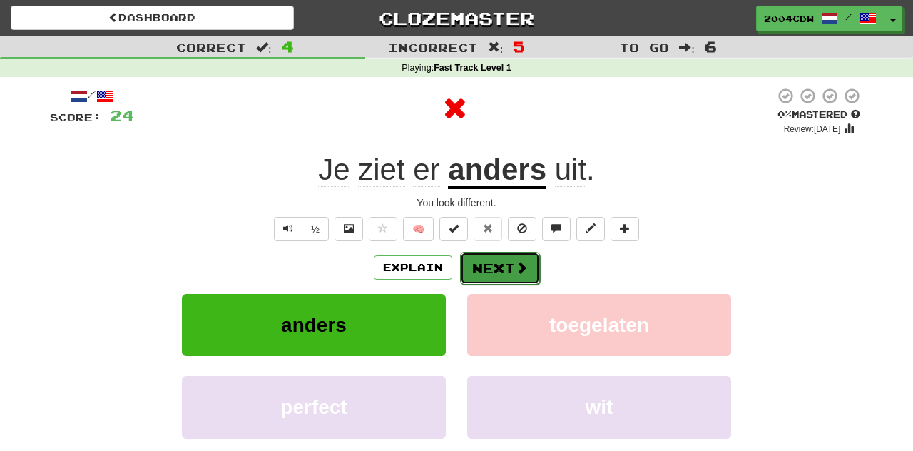
click at [496, 273] on button "Next" at bounding box center [500, 268] width 80 height 33
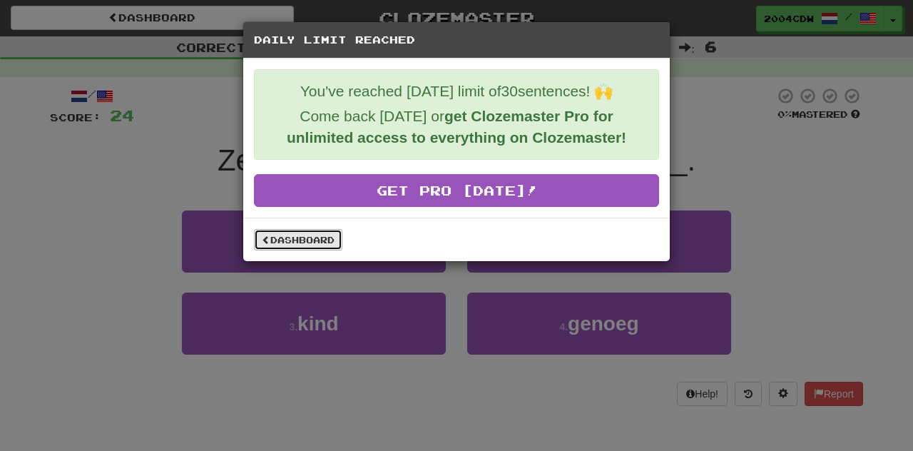
click at [326, 244] on link "Dashboard" at bounding box center [298, 239] width 88 height 21
